Goal: Task Accomplishment & Management: Use online tool/utility

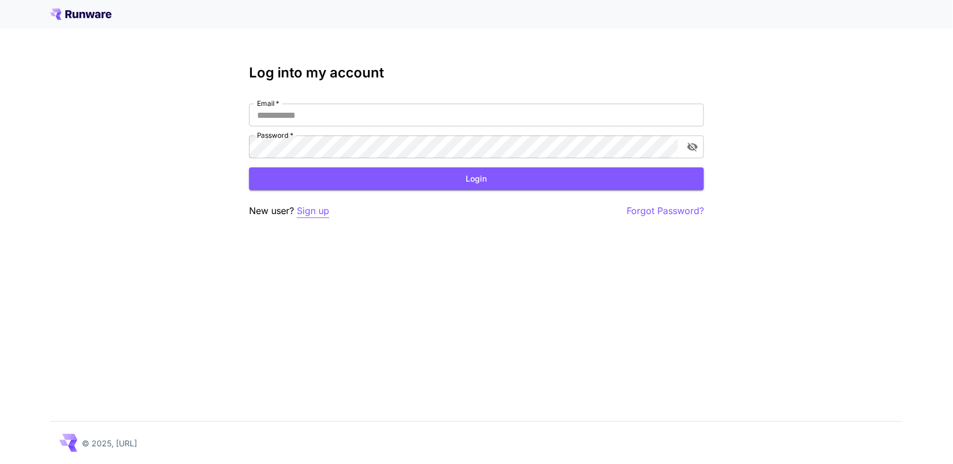
click at [313, 208] on p "Sign up" at bounding box center [313, 211] width 32 height 14
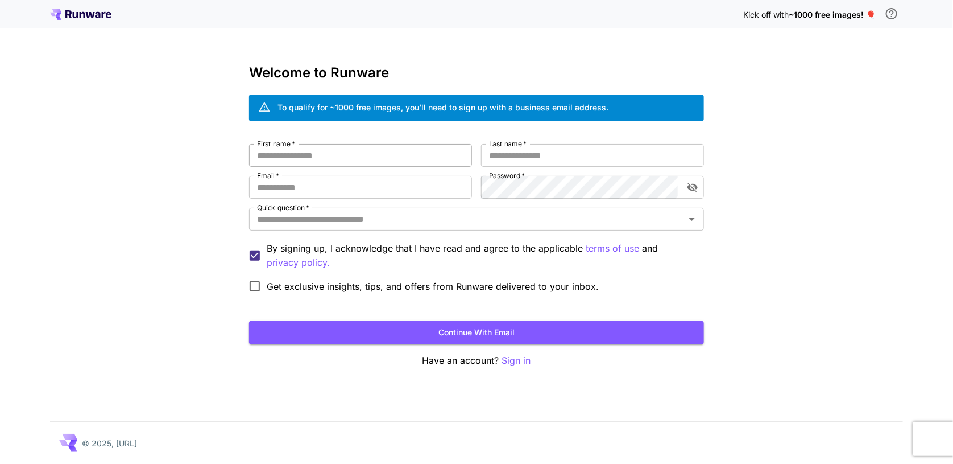
click at [338, 154] on input "First name   *" at bounding box center [360, 155] width 223 height 23
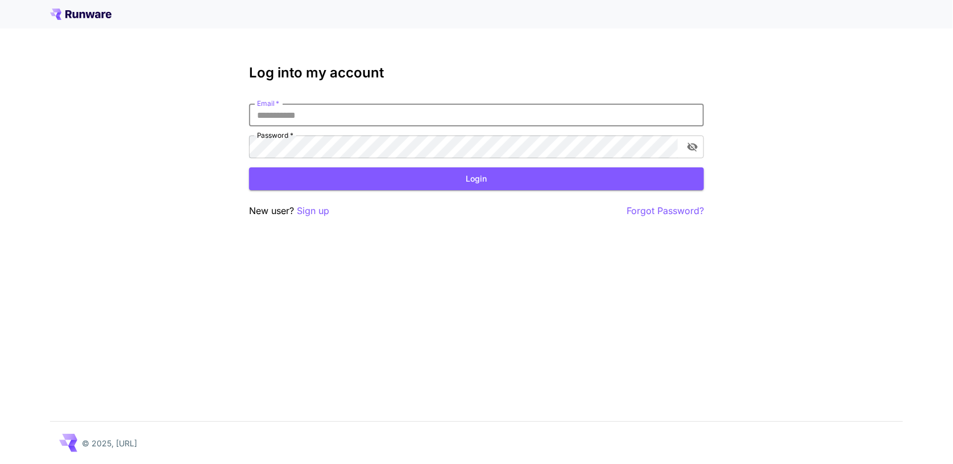
click at [302, 109] on input "Email   *" at bounding box center [476, 115] width 455 height 23
type input "*"
type input "**********"
click button "Login" at bounding box center [476, 178] width 455 height 23
click at [689, 150] on icon "toggle password visibility" at bounding box center [692, 146] width 11 height 11
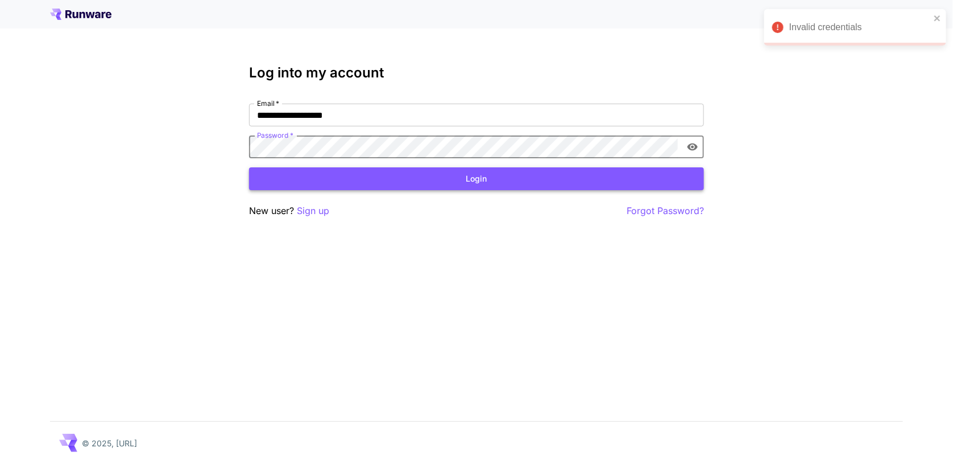
click button "Login" at bounding box center [476, 178] width 455 height 23
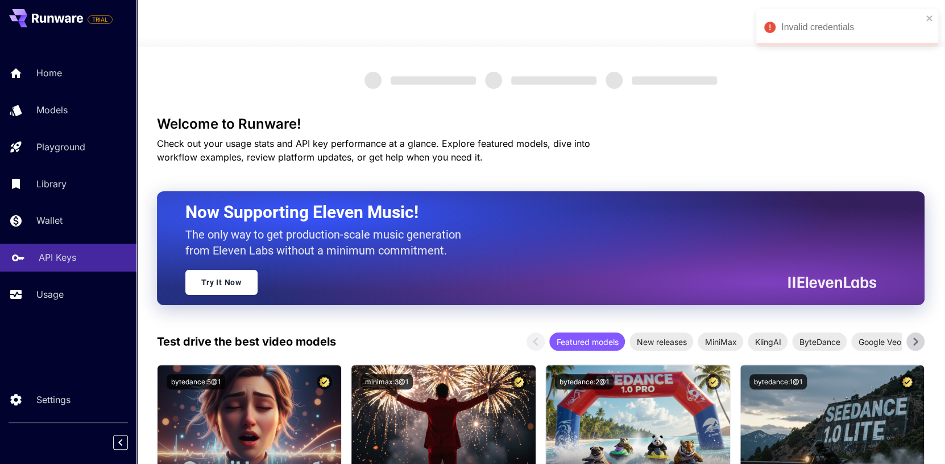
click at [79, 251] on div "API Keys" at bounding box center [83, 257] width 89 height 14
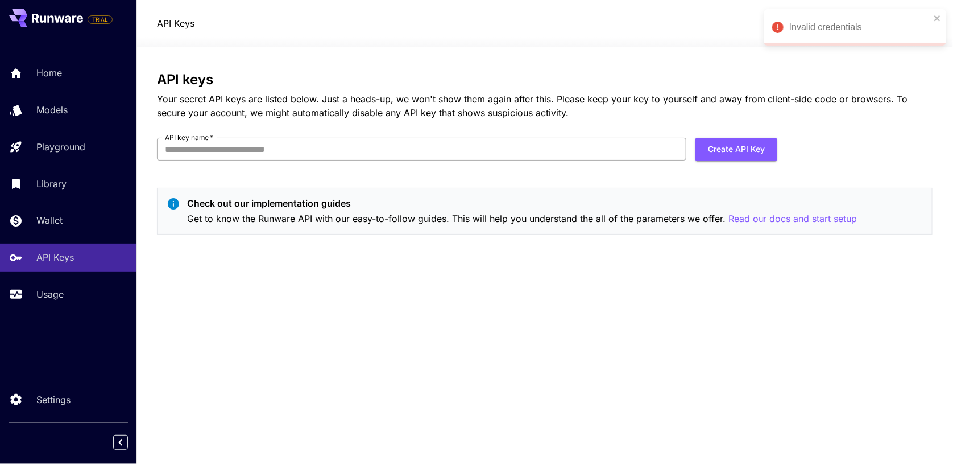
click at [353, 150] on input "API key name   *" at bounding box center [422, 149] width 530 height 23
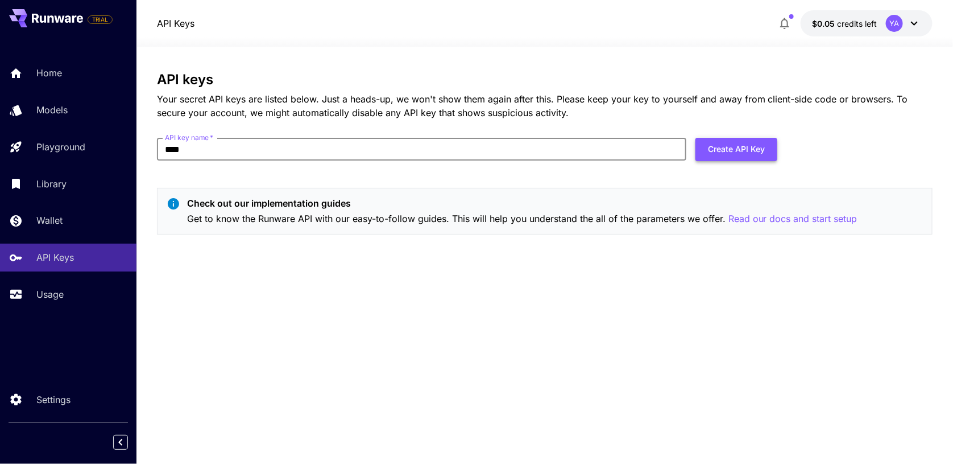
type input "****"
click at [732, 150] on button "Create API Key" at bounding box center [737, 149] width 82 height 23
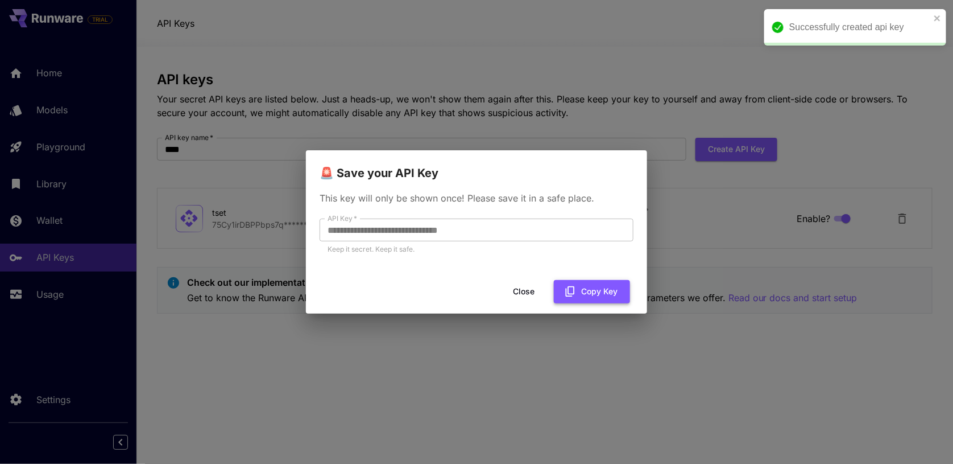
click at [571, 292] on icon "button" at bounding box center [570, 291] width 13 height 13
